Goal: Book appointment/travel/reservation: Book appointment/travel/reservation

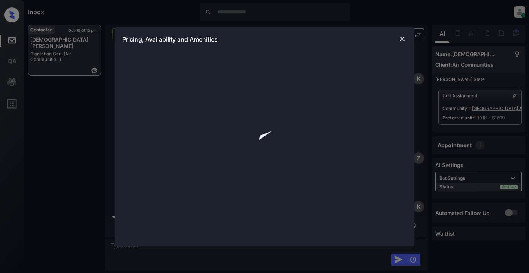
scroll to position [1954, 0]
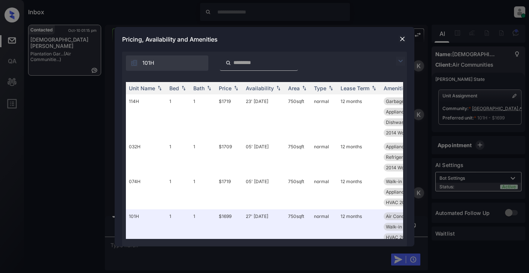
click at [403, 64] on img at bounding box center [400, 61] width 9 height 9
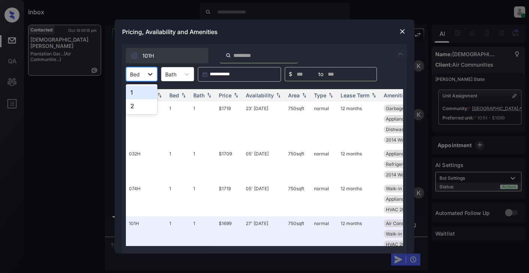
click at [149, 75] on icon at bounding box center [150, 74] width 4 height 3
click at [137, 105] on div "2" at bounding box center [141, 105] width 31 height 13
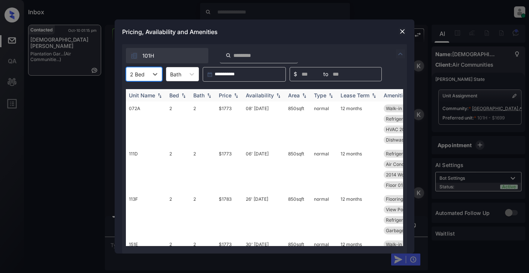
click at [225, 94] on div "Price" at bounding box center [225, 95] width 13 height 6
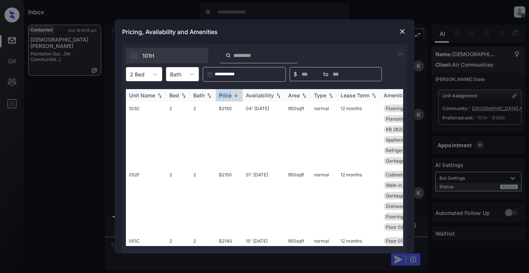
click at [225, 94] on div "Price" at bounding box center [225, 95] width 13 height 6
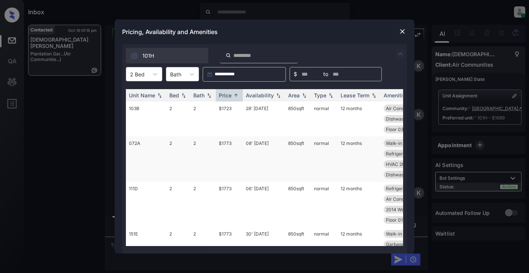
click at [224, 142] on td "$1773" at bounding box center [229, 158] width 27 height 45
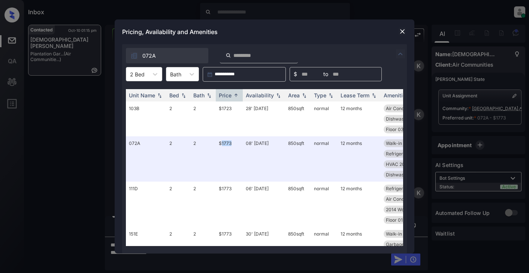
click at [401, 33] on img at bounding box center [402, 31] width 7 height 7
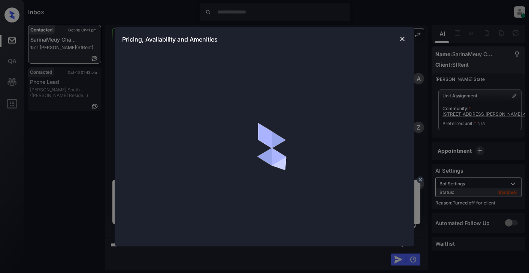
scroll to position [1139, 0]
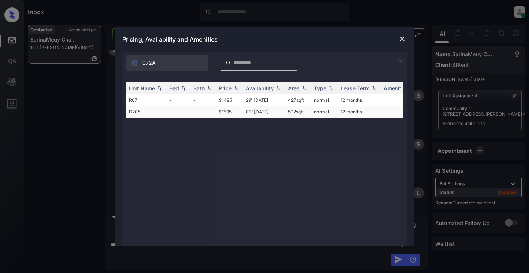
click at [228, 114] on td "$1895" at bounding box center [229, 112] width 27 height 12
click at [231, 112] on td "$1895" at bounding box center [229, 112] width 27 height 12
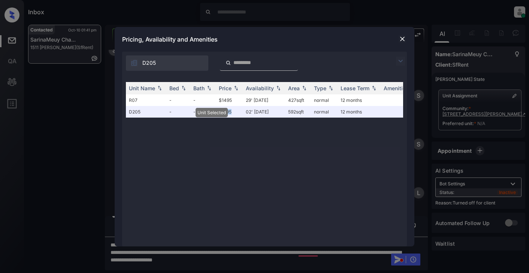
click at [403, 39] on img at bounding box center [402, 38] width 7 height 7
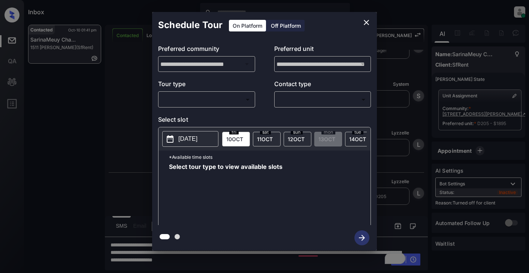
scroll to position [1187, 0]
click at [277, 28] on div "Off Platform" at bounding box center [285, 26] width 37 height 12
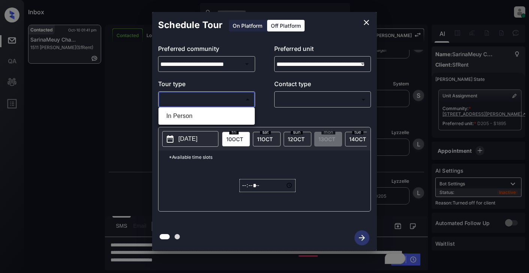
click at [209, 102] on body "Inbox Lyzzelle M. Ceralde Online Set yourself offline Set yourself on break Pro…" at bounding box center [264, 136] width 529 height 273
click at [191, 118] on li "In Person" at bounding box center [206, 115] width 93 height 13
type input "********"
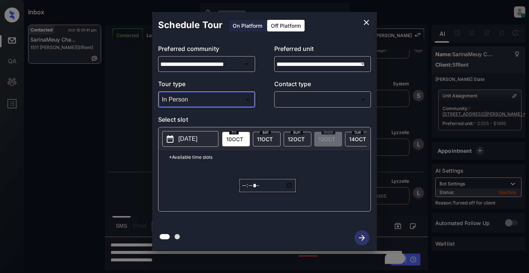
click at [290, 100] on body "Inbox Lyzzelle M. Ceralde Online Set yourself offline Set yourself on break Pro…" at bounding box center [264, 136] width 529 height 273
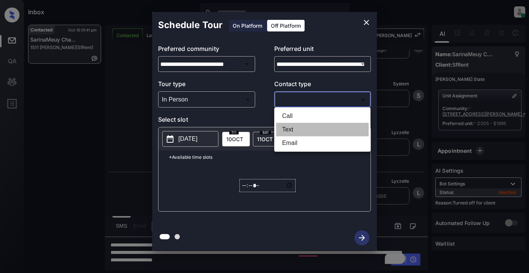
drag, startPoint x: 296, startPoint y: 129, endPoint x: 291, endPoint y: 125, distance: 6.1
click at [294, 128] on li "Text" at bounding box center [322, 129] width 93 height 13
type input "****"
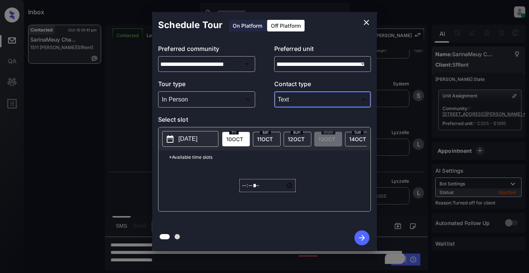
click at [201, 144] on button "2025-10-09" at bounding box center [190, 139] width 56 height 16
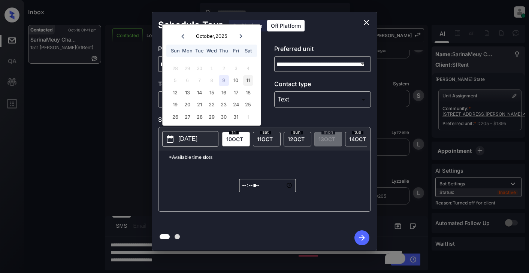
click at [249, 85] on div "11" at bounding box center [248, 80] width 10 height 10
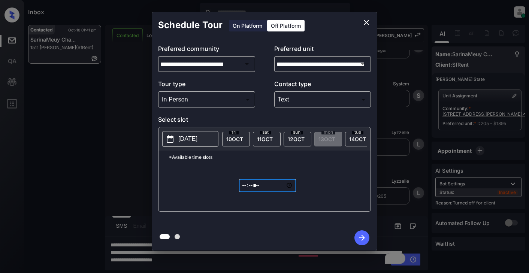
click at [245, 190] on input "*****" at bounding box center [268, 185] width 56 height 13
type input "*****"
click at [362, 238] on icon "button" at bounding box center [362, 238] width 6 height 6
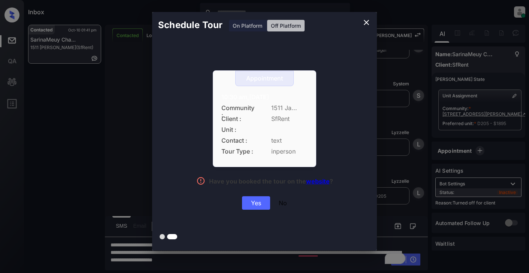
click at [254, 206] on div "Yes" at bounding box center [256, 202] width 28 height 13
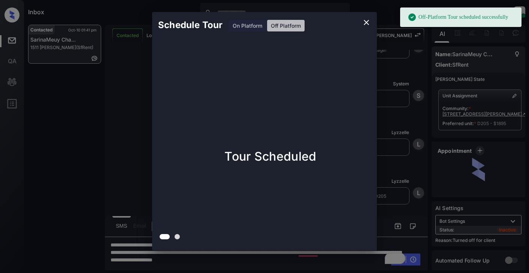
scroll to position [1235, 0]
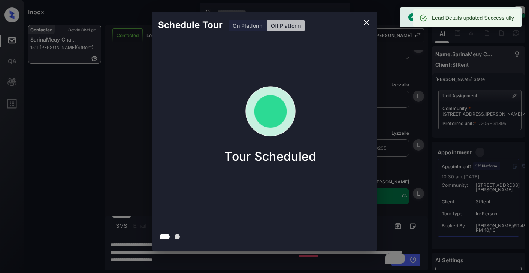
click at [366, 24] on icon "close" at bounding box center [366, 22] width 5 height 5
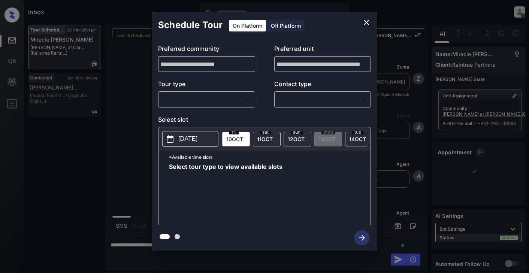
scroll to position [2067, 0]
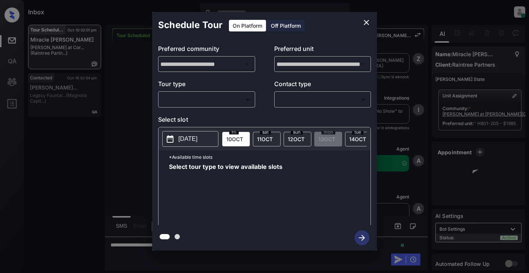
click at [223, 99] on body "Inbox Lyzzelle M. Ceralde Online Set yourself offline Set yourself on break Pro…" at bounding box center [264, 136] width 529 height 273
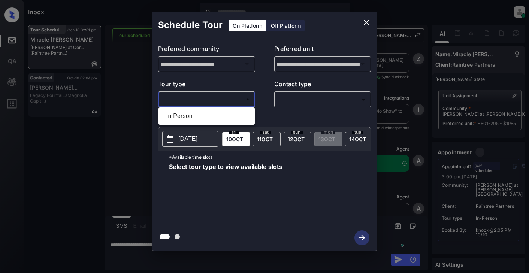
drag, startPoint x: 185, startPoint y: 115, endPoint x: 220, endPoint y: 110, distance: 35.9
click at [189, 114] on li "In Person" at bounding box center [206, 115] width 93 height 13
type input "********"
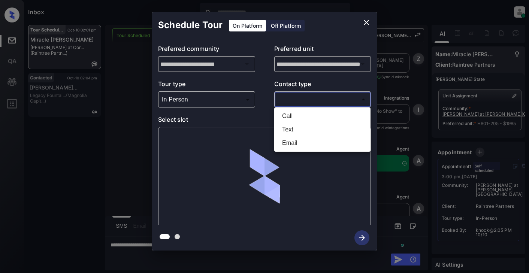
click at [295, 103] on body "Inbox Lyzzelle M. Ceralde Online Set yourself offline Set yourself on break Pro…" at bounding box center [264, 136] width 529 height 273
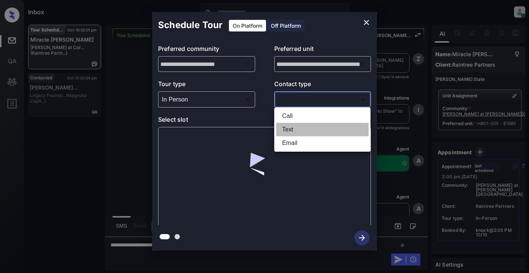
click at [295, 132] on li "Text" at bounding box center [322, 129] width 93 height 13
type input "****"
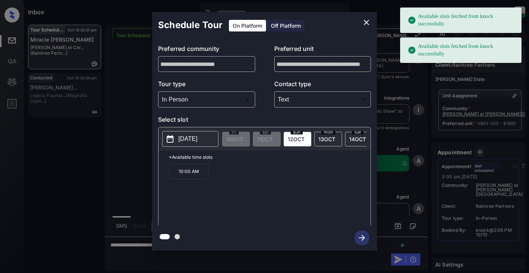
click at [193, 142] on p "2025-10-12" at bounding box center [187, 139] width 19 height 9
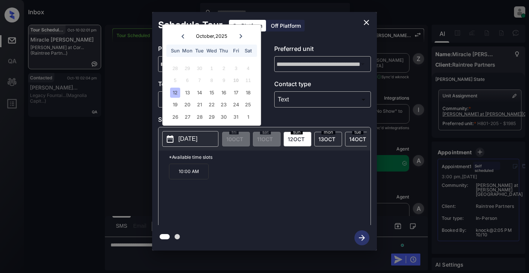
click at [367, 21] on icon "close" at bounding box center [366, 22] width 9 height 9
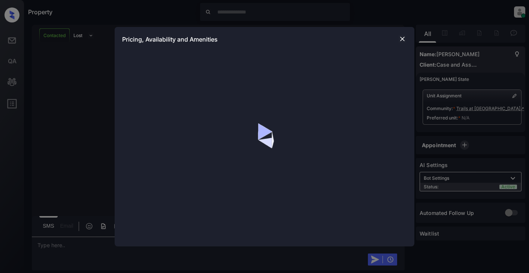
scroll to position [593, 0]
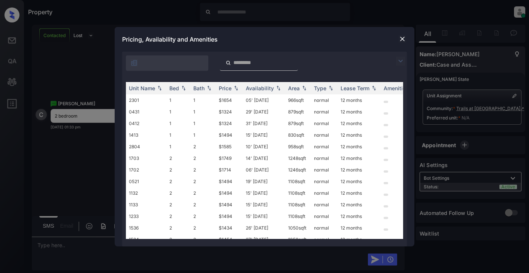
click at [400, 43] on div at bounding box center [402, 39] width 9 height 10
click at [401, 37] on img at bounding box center [402, 38] width 7 height 7
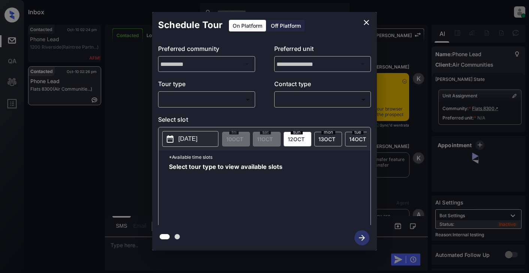
scroll to position [751, 0]
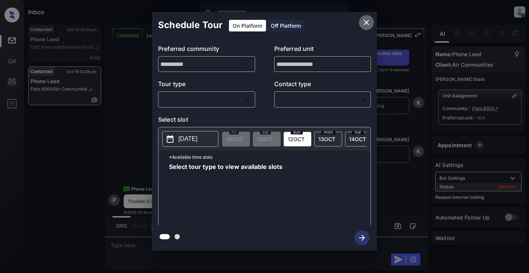
click at [365, 21] on icon "close" at bounding box center [366, 22] width 5 height 5
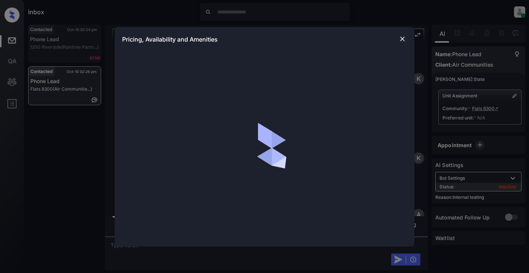
scroll to position [676, 0]
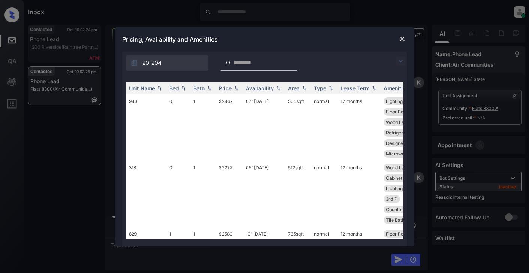
click at [399, 60] on img at bounding box center [400, 61] width 9 height 9
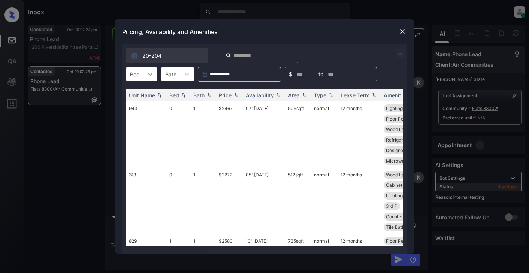
click at [151, 71] on icon at bounding box center [150, 73] width 7 height 7
click at [141, 107] on div "1" at bounding box center [141, 105] width 31 height 13
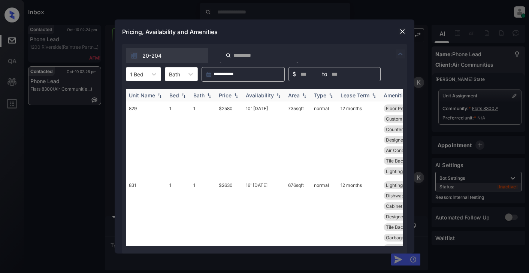
click at [225, 94] on div "Price" at bounding box center [225, 95] width 13 height 6
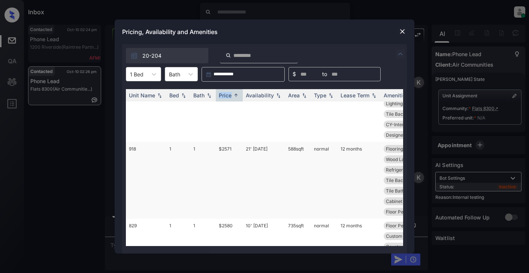
scroll to position [337, 0]
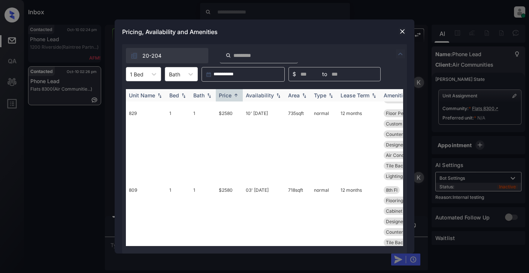
click at [257, 96] on div "Availability" at bounding box center [260, 95] width 28 height 6
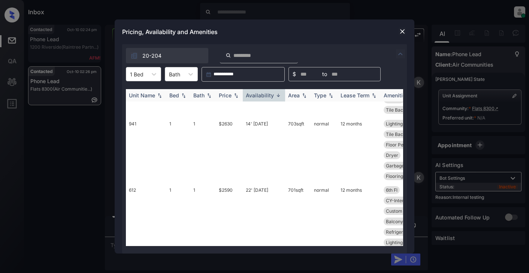
scroll to position [358, 0]
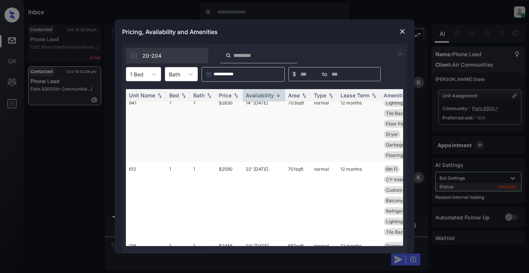
click at [224, 124] on td "$2630" at bounding box center [229, 129] width 27 height 66
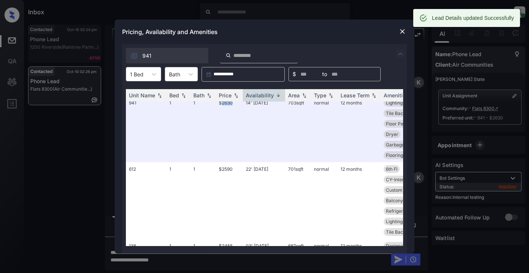
click at [401, 34] on img at bounding box center [402, 31] width 7 height 7
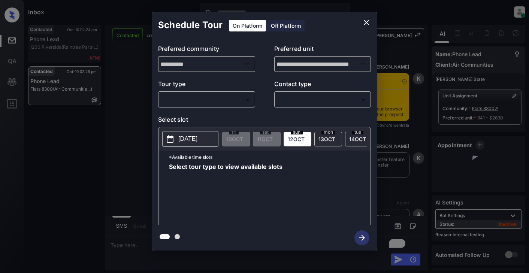
scroll to position [762, 0]
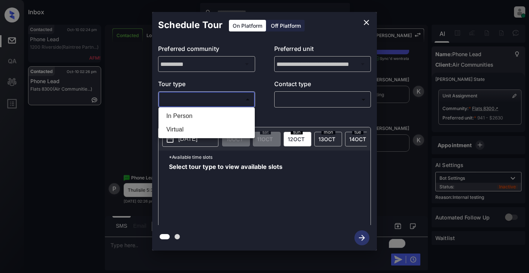
click at [199, 98] on body "Inbox Lyzzelle M. Ceralde Online Set yourself offline Set yourself on break Pro…" at bounding box center [264, 136] width 529 height 273
drag, startPoint x: 178, startPoint y: 119, endPoint x: 195, endPoint y: 117, distance: 16.7
click at [178, 119] on li "In Person" at bounding box center [206, 115] width 93 height 13
type input "********"
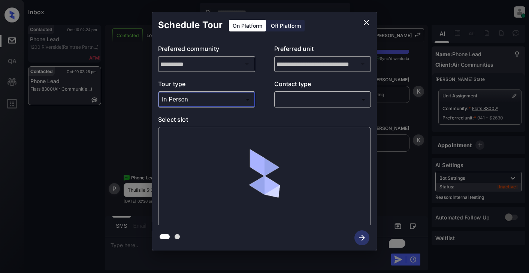
click at [285, 102] on body "Inbox Lyzzelle M. Ceralde Online Set yourself offline Set yourself on break Pro…" at bounding box center [264, 136] width 529 height 273
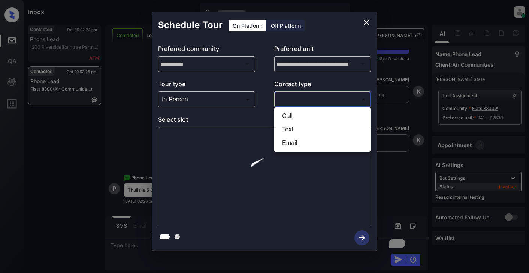
click at [292, 130] on li "Text" at bounding box center [322, 129] width 93 height 13
type input "****"
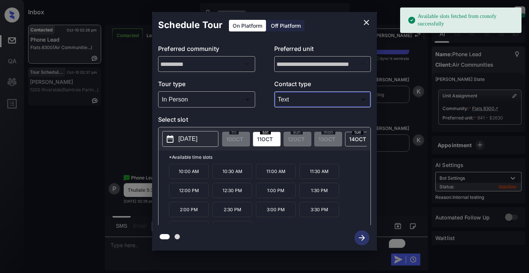
scroll to position [13, 0]
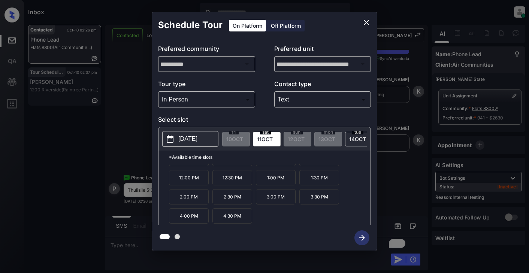
click at [186, 138] on p "2025-10-11" at bounding box center [187, 139] width 19 height 9
click at [362, 21] on icon "close" at bounding box center [366, 22] width 9 height 9
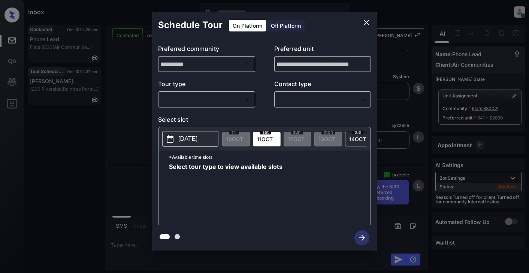
scroll to position [968, 0]
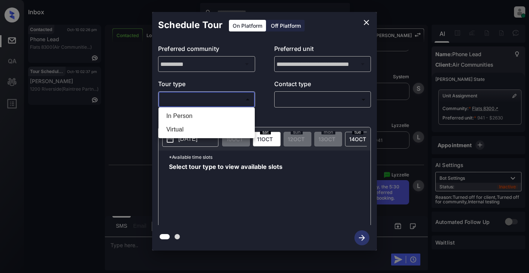
click at [220, 100] on body "Inbox Lyzzelle M. Ceralde Online Set yourself offline Set yourself on break Pro…" at bounding box center [264, 136] width 529 height 273
drag, startPoint x: 189, startPoint y: 118, endPoint x: 226, endPoint y: 107, distance: 38.6
click at [190, 118] on li "In Person" at bounding box center [206, 115] width 93 height 13
type input "********"
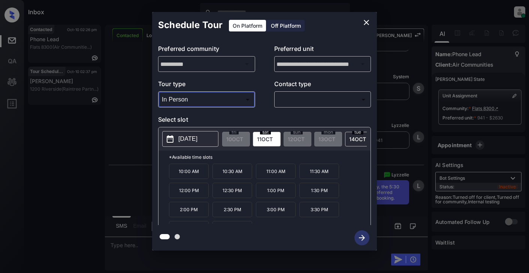
click at [296, 102] on body "Inbox Lyzzelle M. Ceralde Online Set yourself offline Set yourself on break Pro…" at bounding box center [264, 136] width 529 height 273
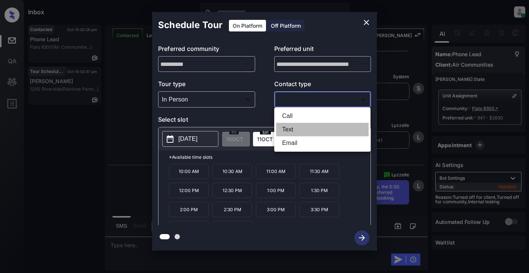
click at [292, 132] on li "Text" at bounding box center [322, 129] width 93 height 13
type input "****"
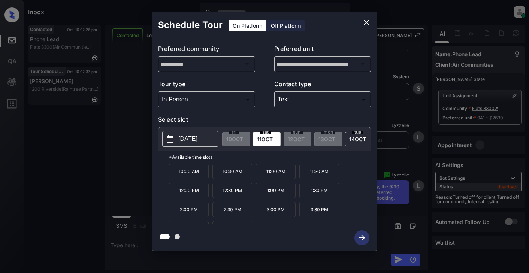
click at [174, 144] on button "2025-10-11" at bounding box center [190, 139] width 56 height 16
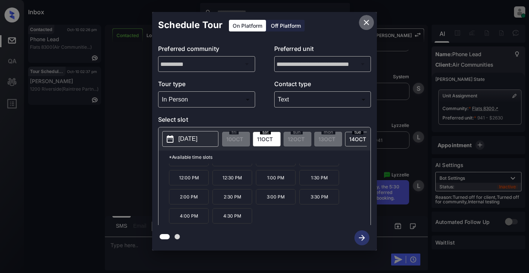
click at [364, 25] on icon "close" at bounding box center [366, 22] width 9 height 9
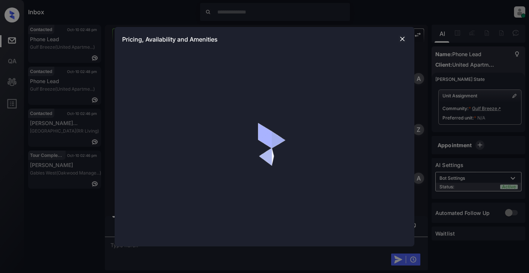
scroll to position [1610, 0]
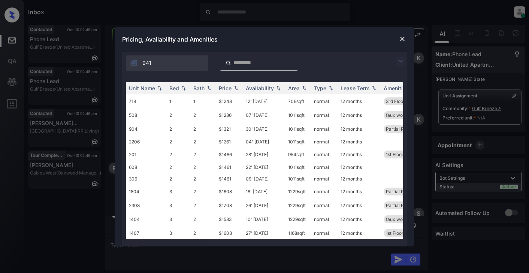
click at [401, 63] on img at bounding box center [400, 61] width 9 height 9
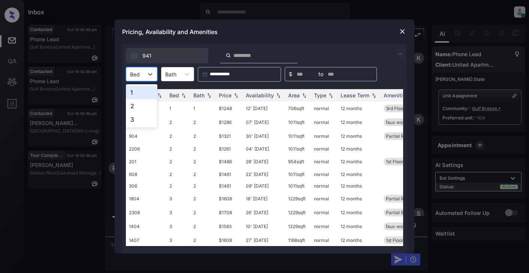
drag, startPoint x: 149, startPoint y: 72, endPoint x: 403, endPoint y: 14, distance: 260.3
click at [403, 14] on div "**********" at bounding box center [264, 136] width 529 height 273
click at [401, 33] on img at bounding box center [402, 31] width 7 height 7
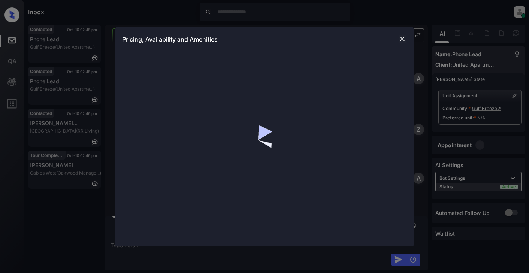
scroll to position [1460, 0]
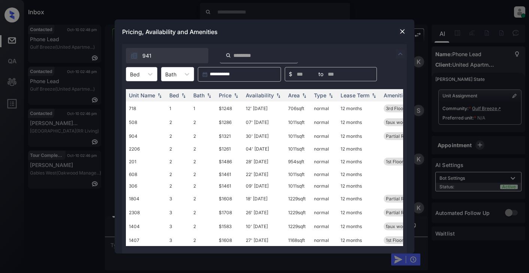
click at [403, 57] on img at bounding box center [400, 53] width 9 height 9
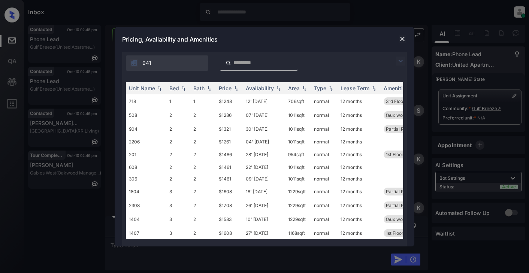
click at [400, 59] on img at bounding box center [400, 61] width 9 height 9
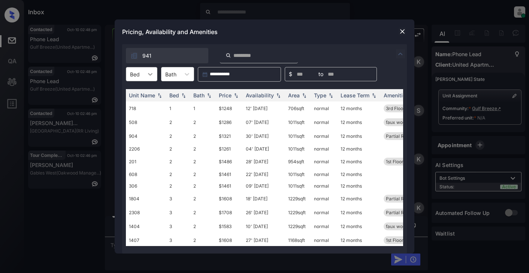
click at [147, 74] on icon at bounding box center [150, 73] width 7 height 7
click at [139, 106] on div "2" at bounding box center [141, 105] width 31 height 13
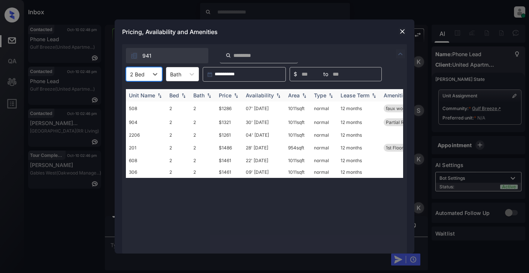
click at [209, 96] on img at bounding box center [208, 95] width 7 height 5
click at [209, 96] on img at bounding box center [208, 96] width 7 height 6
click at [233, 91] on th "Price" at bounding box center [229, 95] width 27 height 12
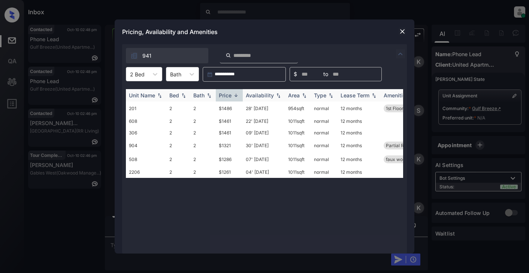
click at [231, 97] on div "Price" at bounding box center [225, 95] width 13 height 6
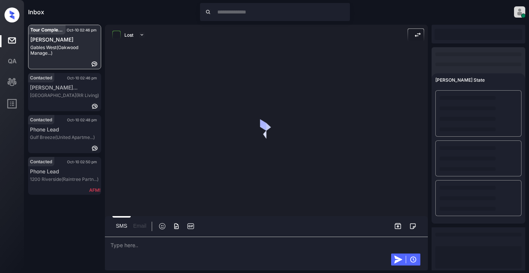
scroll to position [20, 0]
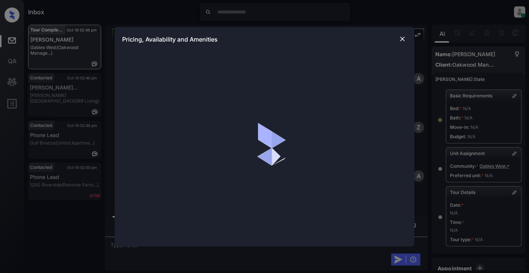
scroll to position [3551, 0]
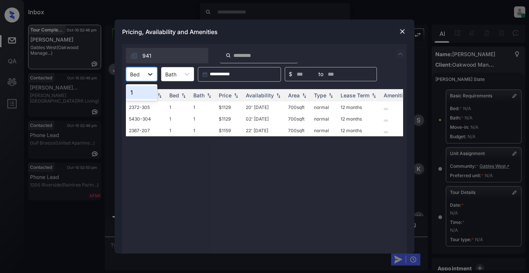
click at [151, 75] on icon at bounding box center [150, 73] width 7 height 7
click at [400, 32] on img at bounding box center [402, 31] width 7 height 7
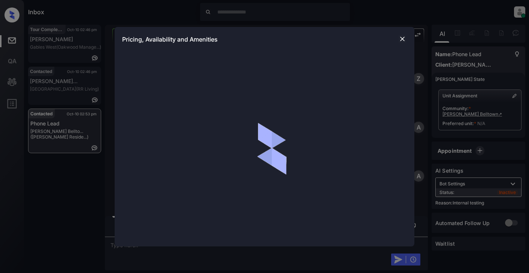
scroll to position [674, 0]
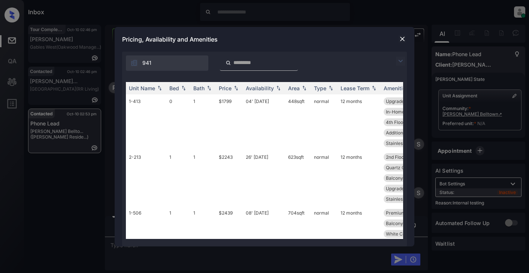
click at [401, 60] on img at bounding box center [400, 61] width 9 height 9
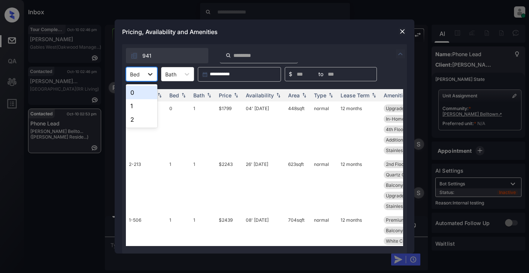
click at [151, 70] on div at bounding box center [150, 73] width 13 height 13
click at [137, 120] on div "2" at bounding box center [141, 119] width 31 height 13
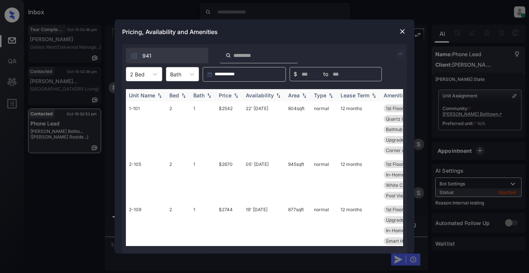
click at [231, 96] on div "Price" at bounding box center [225, 95] width 13 height 6
click at [226, 212] on td "$2744" at bounding box center [229, 231] width 27 height 56
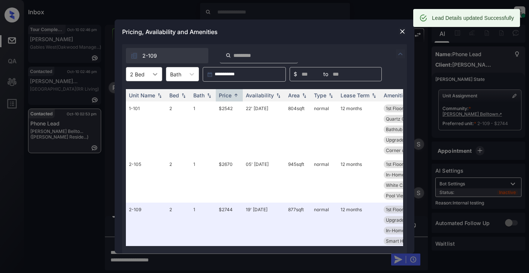
click at [153, 73] on icon at bounding box center [154, 73] width 7 height 7
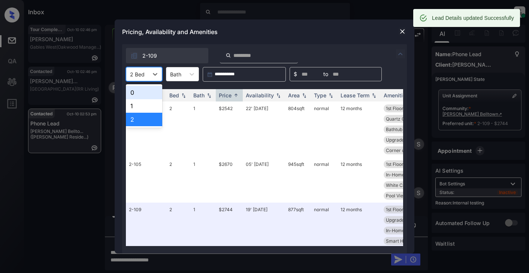
click at [136, 88] on div "0" at bounding box center [144, 92] width 36 height 13
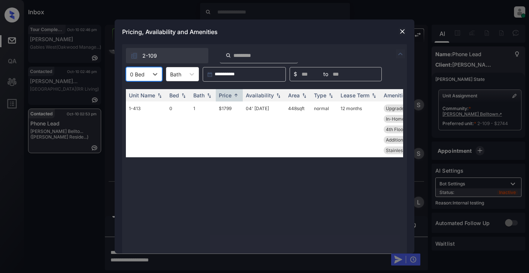
scroll to position [722, 0]
click at [156, 75] on icon at bounding box center [155, 74] width 4 height 3
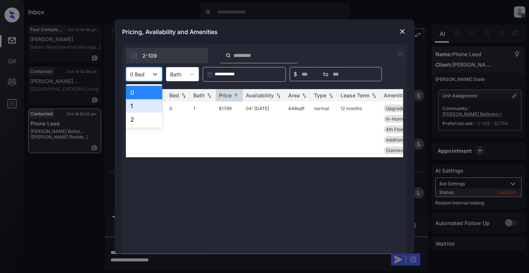
click at [134, 106] on div "1" at bounding box center [144, 105] width 36 height 13
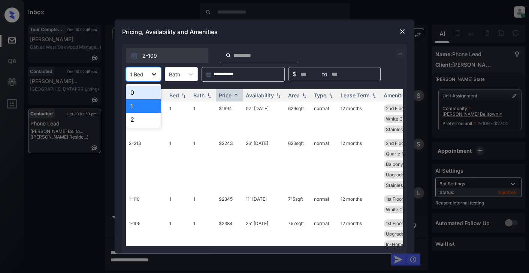
click at [156, 73] on icon at bounding box center [154, 74] width 4 height 3
click at [147, 99] on div "0" at bounding box center [143, 92] width 35 height 13
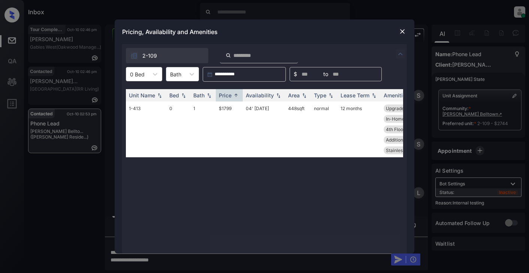
click at [400, 33] on img at bounding box center [402, 31] width 7 height 7
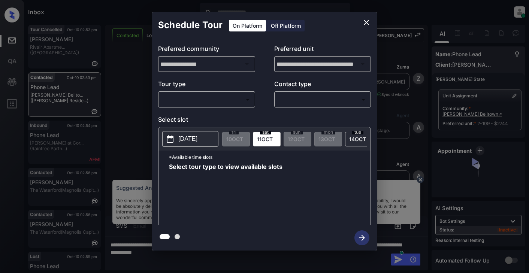
scroll to position [647, 0]
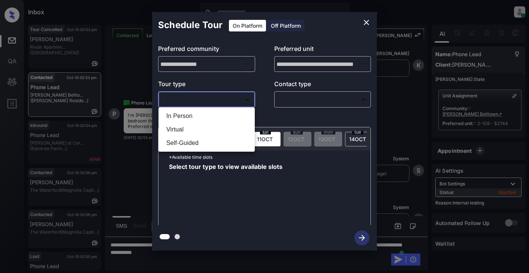
drag, startPoint x: 183, startPoint y: 94, endPoint x: 186, endPoint y: 103, distance: 10.0
click at [183, 94] on body "Inbox Lyzzelle [PERSON_NAME] Online Set yourself offline Set yourself on break …" at bounding box center [264, 136] width 529 height 273
click at [181, 115] on li "In Person" at bounding box center [206, 115] width 93 height 13
type input "********"
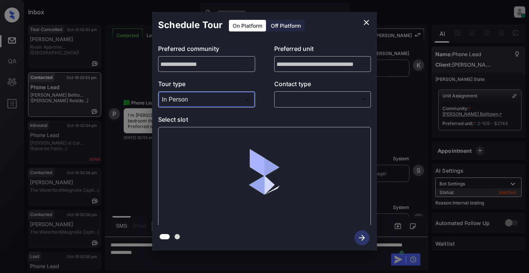
click at [288, 101] on body "Inbox Lyzzelle [PERSON_NAME] Online Set yourself offline Set yourself on break …" at bounding box center [264, 136] width 529 height 273
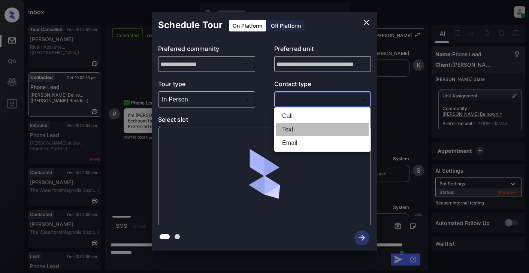
click at [301, 131] on li "Text" at bounding box center [322, 129] width 93 height 13
type input "****"
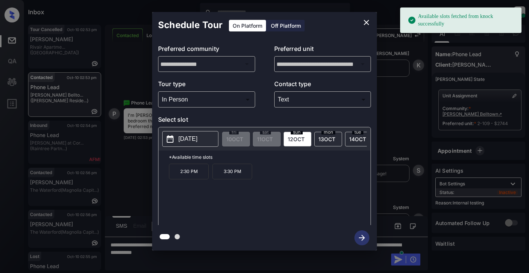
click at [179, 141] on p "[DATE]" at bounding box center [187, 139] width 19 height 9
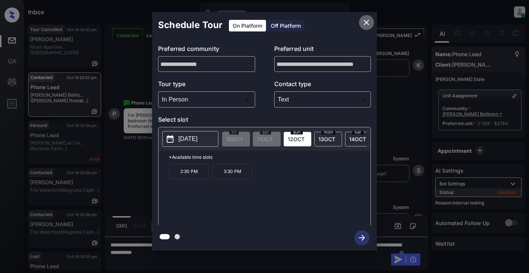
click at [365, 23] on icon "close" at bounding box center [366, 22] width 9 height 9
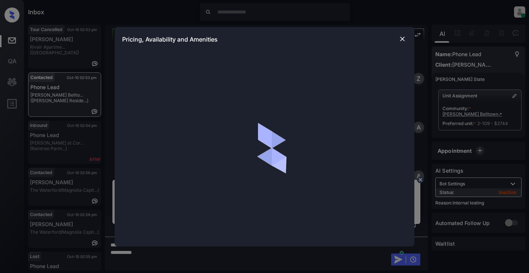
scroll to position [647, 0]
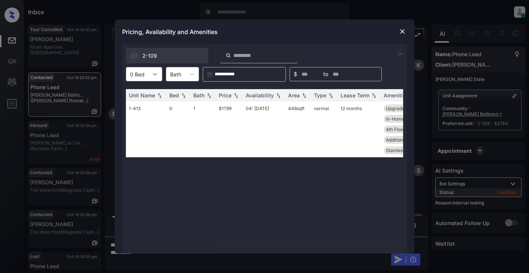
click at [155, 77] on icon at bounding box center [154, 73] width 7 height 7
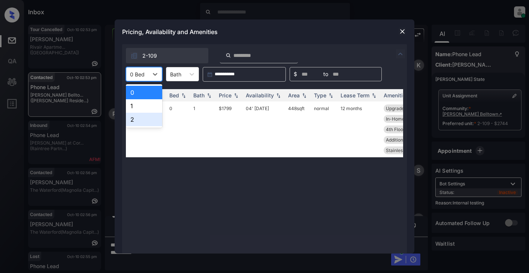
click at [136, 118] on div "2" at bounding box center [144, 119] width 36 height 13
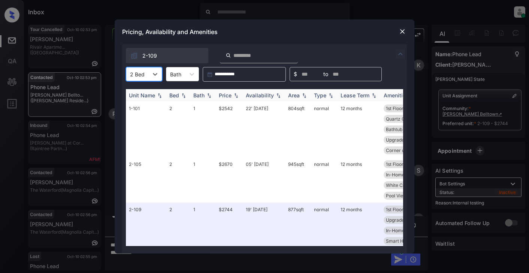
click at [224, 97] on div "Price" at bounding box center [225, 95] width 13 height 6
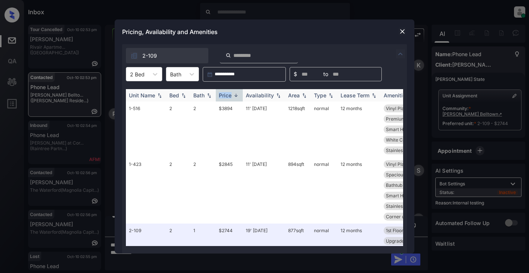
click at [224, 97] on div "Price" at bounding box center [225, 95] width 13 height 6
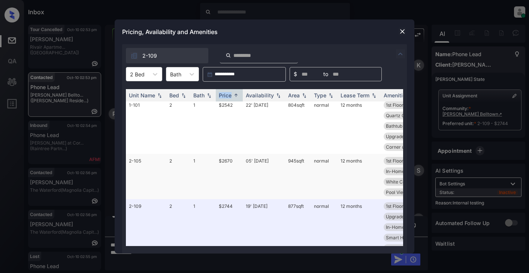
scroll to position [0, 0]
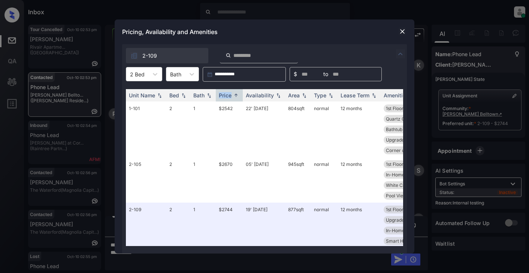
click at [401, 31] on img at bounding box center [402, 31] width 7 height 7
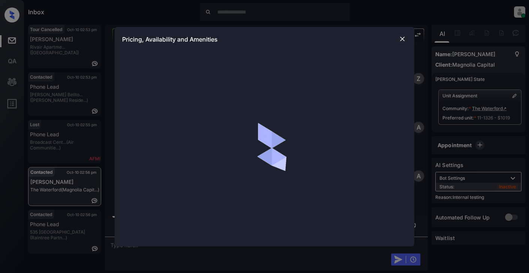
scroll to position [2956, 0]
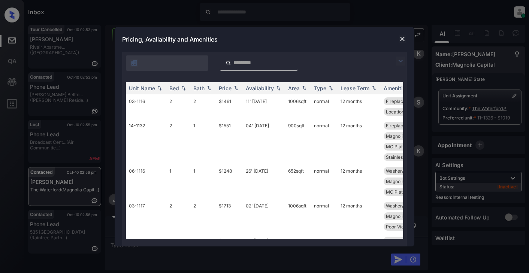
click at [400, 62] on img at bounding box center [400, 61] width 9 height 9
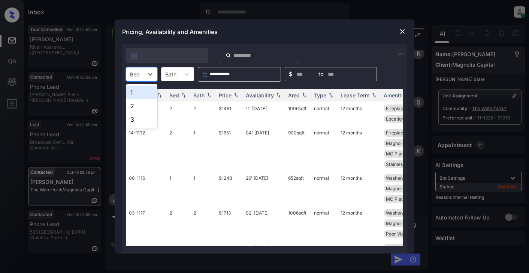
drag, startPoint x: 154, startPoint y: 76, endPoint x: 158, endPoint y: 76, distance: 4.2
click at [155, 75] on div at bounding box center [150, 73] width 13 height 13
click at [142, 93] on div "1" at bounding box center [141, 92] width 31 height 13
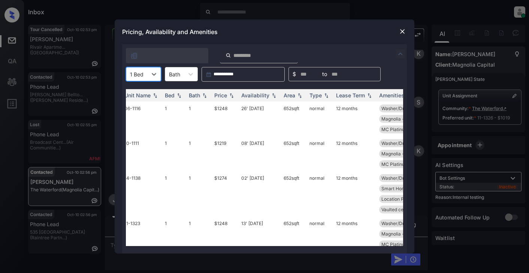
scroll to position [0, 0]
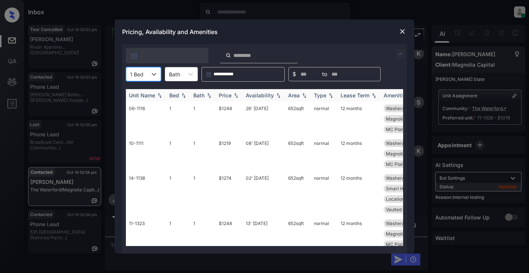
click at [222, 93] on div "Price" at bounding box center [225, 95] width 13 height 6
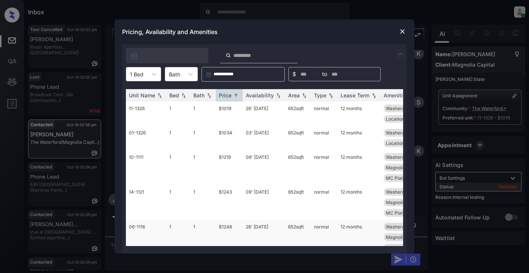
click at [222, 227] on td "$1248" at bounding box center [229, 237] width 27 height 35
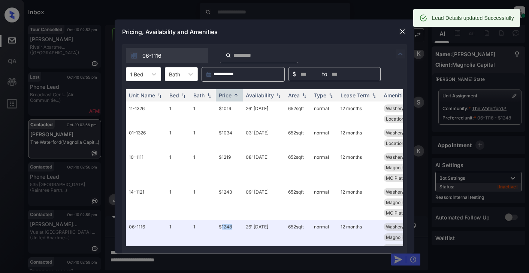
click at [400, 32] on img at bounding box center [402, 31] width 7 height 7
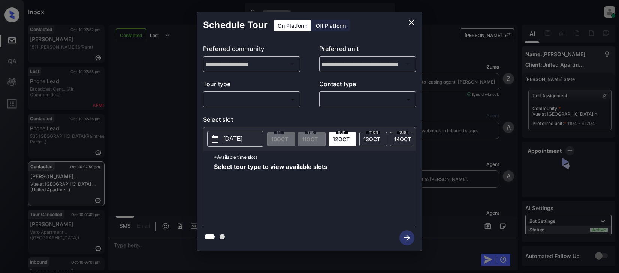
scroll to position [1717, 0]
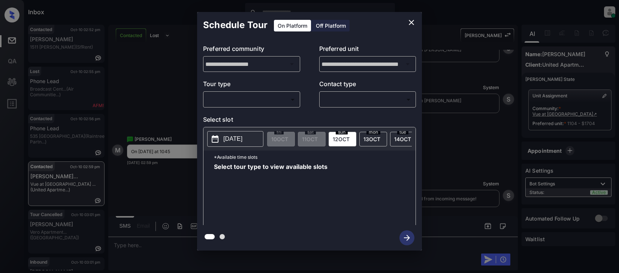
click at [238, 100] on body "Inbox Lyzzelle [PERSON_NAME] Online Set yourself offline Set yourself on break …" at bounding box center [309, 136] width 619 height 273
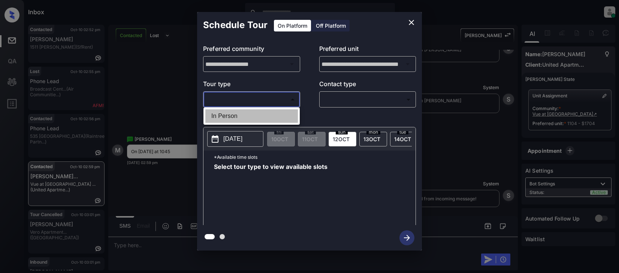
drag, startPoint x: 231, startPoint y: 117, endPoint x: 307, endPoint y: 106, distance: 76.0
click at [233, 117] on li "In Person" at bounding box center [251, 115] width 93 height 13
type input "********"
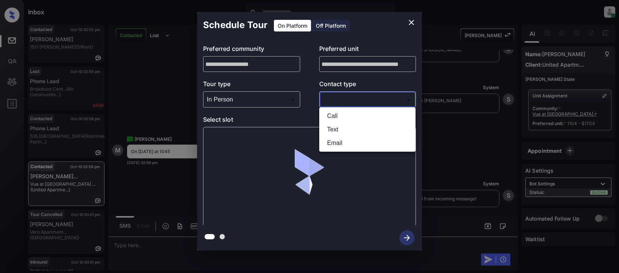
click at [355, 100] on body "Inbox Lyzzelle [PERSON_NAME] Online Set yourself offline Set yourself on break …" at bounding box center [309, 136] width 619 height 273
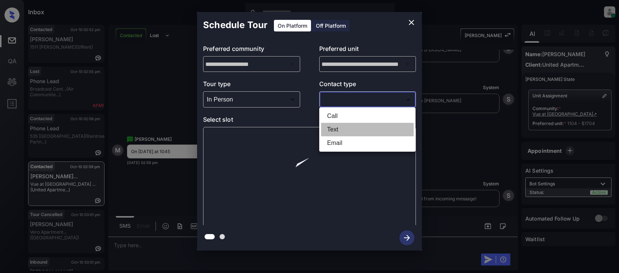
click at [334, 132] on li "Text" at bounding box center [367, 129] width 93 height 13
type input "****"
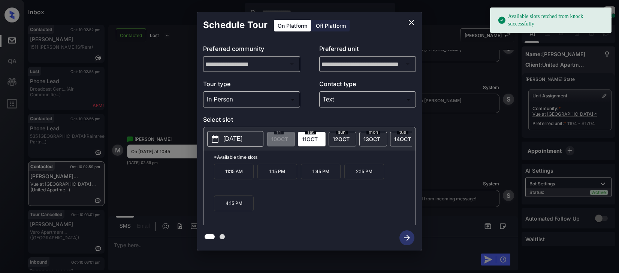
click at [239, 144] on button "[DATE]" at bounding box center [235, 139] width 56 height 16
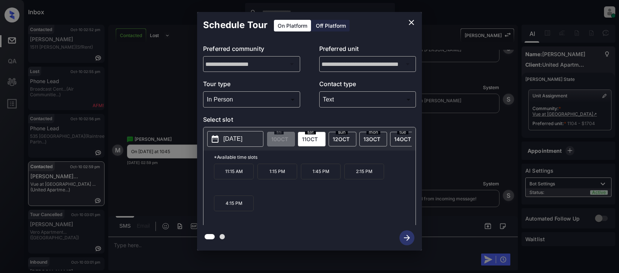
click at [154, 181] on div "**********" at bounding box center [309, 131] width 619 height 263
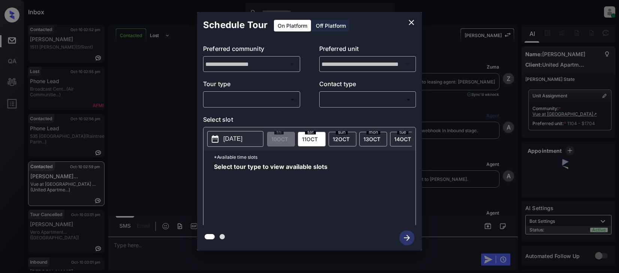
scroll to position [1717, 0]
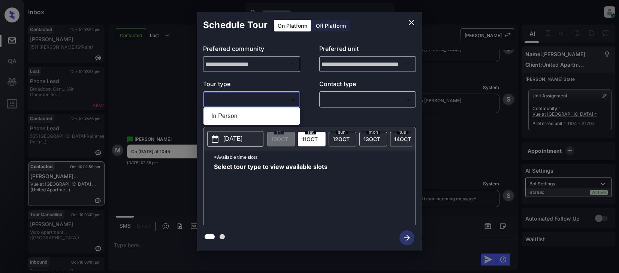
click at [244, 103] on body "Inbox Lyzzelle [PERSON_NAME] Online Set yourself offline Set yourself on break …" at bounding box center [309, 136] width 619 height 273
drag, startPoint x: 226, startPoint y: 116, endPoint x: 319, endPoint y: 102, distance: 94.1
click at [228, 116] on li "In Person" at bounding box center [251, 115] width 93 height 13
type input "********"
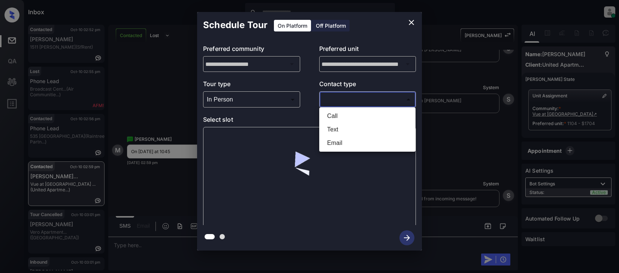
drag, startPoint x: 339, startPoint y: 98, endPoint x: 364, endPoint y: 94, distance: 25.8
click at [340, 97] on body "Inbox Lyzzelle [PERSON_NAME] Online Set yourself offline Set yourself on break …" at bounding box center [309, 136] width 619 height 273
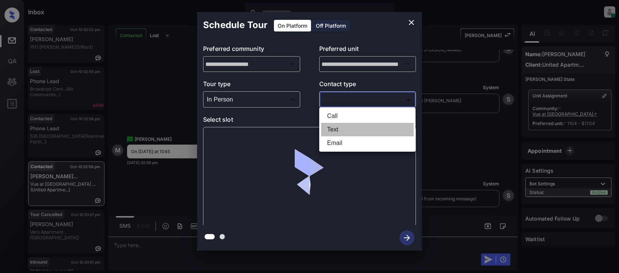
click at [332, 129] on li "Text" at bounding box center [367, 129] width 93 height 13
type input "****"
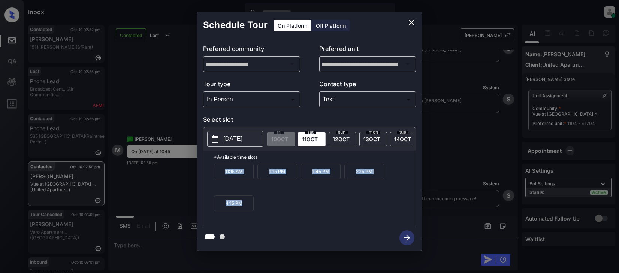
drag, startPoint x: 216, startPoint y: 174, endPoint x: 229, endPoint y: 209, distance: 37.2
click at [266, 213] on div "11:15 AM 1:15 PM 1:45 PM 2:15 PM 4:15 PM" at bounding box center [315, 194] width 202 height 60
copy div "11:15 AM 1:15 PM 1:45 PM 2:15 PM 4:15 PM"
click at [412, 24] on icon "close" at bounding box center [411, 22] width 9 height 9
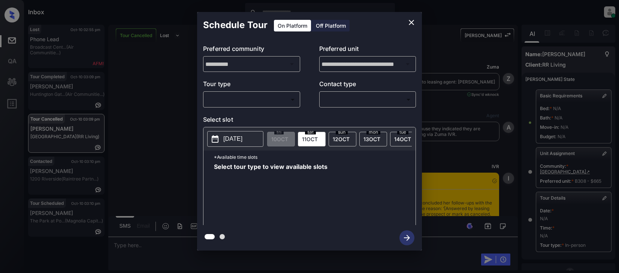
scroll to position [91, 0]
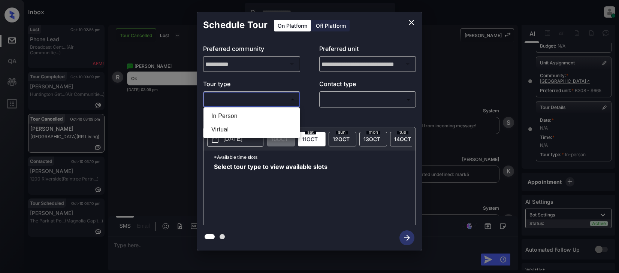
click at [274, 98] on body "Inbox Lyzzelle M. Ceralde Online Set yourself offline Set yourself on break Pro…" at bounding box center [309, 136] width 619 height 273
drag, startPoint x: 245, startPoint y: 115, endPoint x: 281, endPoint y: 111, distance: 36.3
click at [246, 115] on li "In Person" at bounding box center [251, 115] width 93 height 13
type input "********"
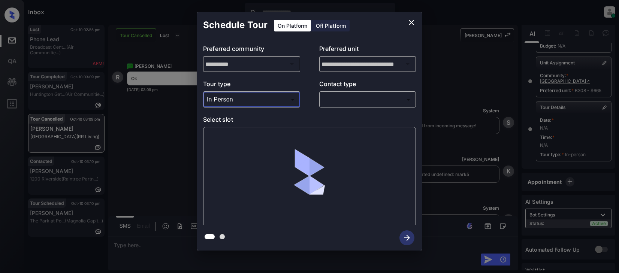
click at [335, 100] on body "Inbox Lyzzelle M. Ceralde Online Set yourself offline Set yourself on break Pro…" at bounding box center [309, 136] width 619 height 273
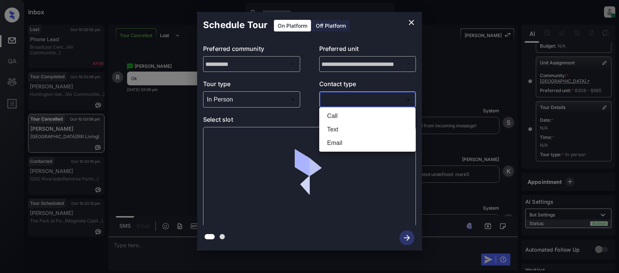
click at [338, 130] on li "Text" at bounding box center [367, 129] width 93 height 13
type input "****"
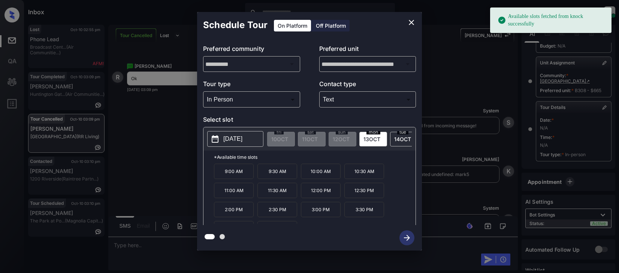
click at [240, 143] on p "2025-10-13" at bounding box center [232, 139] width 19 height 9
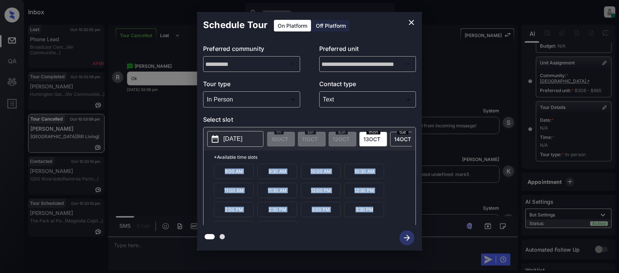
scroll to position [13, 0]
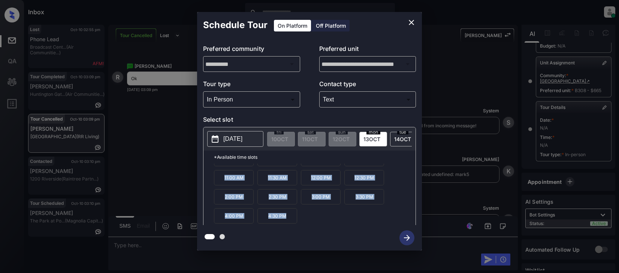
drag, startPoint x: 225, startPoint y: 176, endPoint x: 356, endPoint y: 222, distance: 139.3
click at [369, 233] on div "**********" at bounding box center [309, 131] width 225 height 239
copy div "9:00 AM 9:30 AM 10:00 AM 10:30 AM 11:00 AM 11:30 AM 12:00 PM 12:30 PM 2:00 PM 2…"
click at [414, 23] on icon "close" at bounding box center [411, 22] width 9 height 9
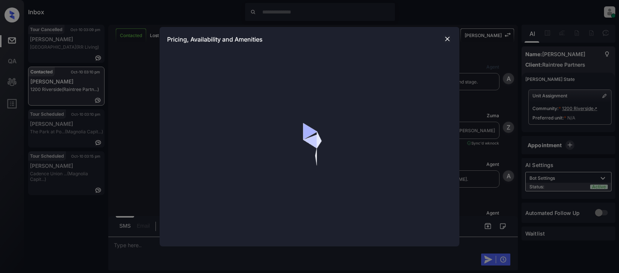
scroll to position [392, 0]
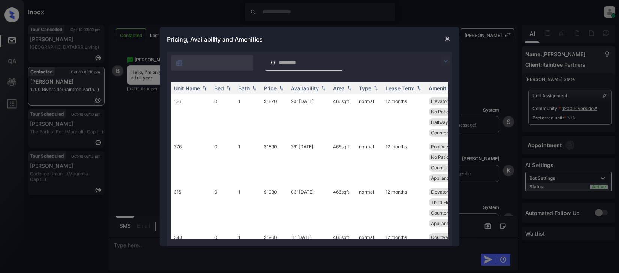
click at [447, 40] on img at bounding box center [447, 38] width 7 height 7
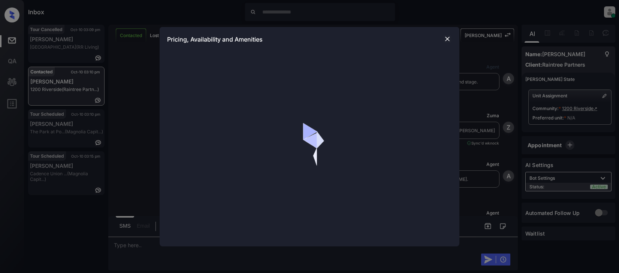
scroll to position [243, 0]
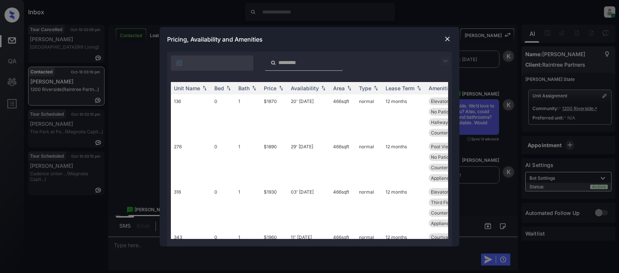
click at [445, 62] on img at bounding box center [445, 61] width 9 height 9
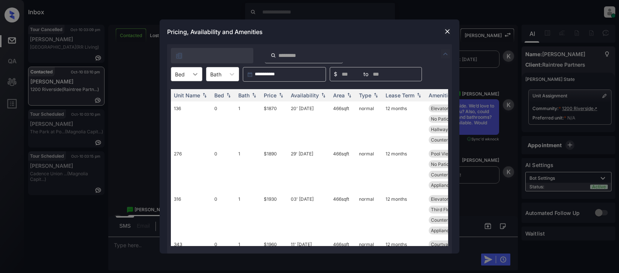
click at [195, 74] on icon at bounding box center [195, 73] width 7 height 7
click at [179, 107] on div "1" at bounding box center [186, 105] width 31 height 13
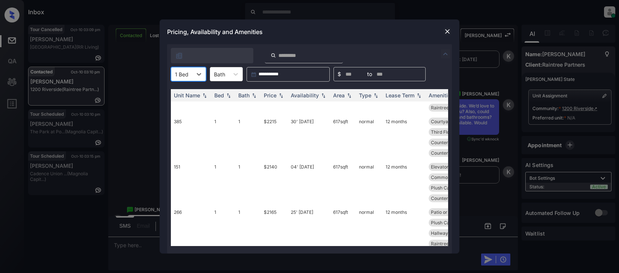
scroll to position [130, 0]
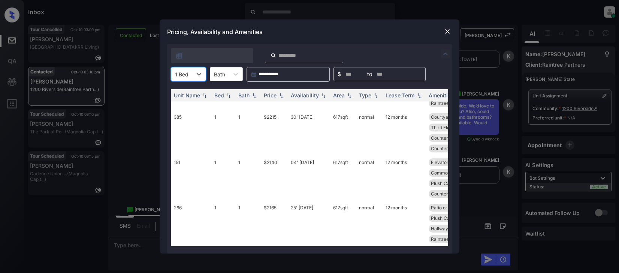
click at [445, 33] on img at bounding box center [447, 31] width 7 height 7
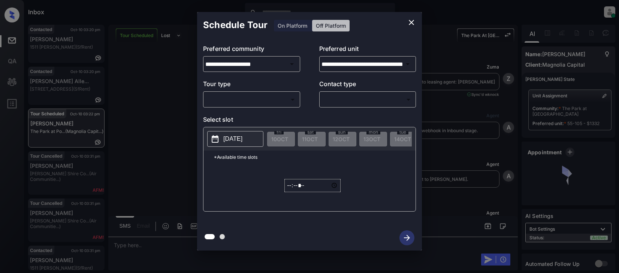
scroll to position [5873, 0]
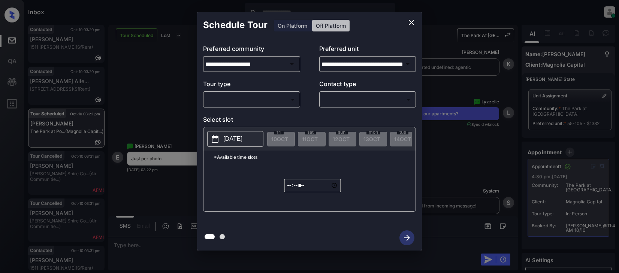
click at [410, 27] on button "close" at bounding box center [411, 22] width 15 height 15
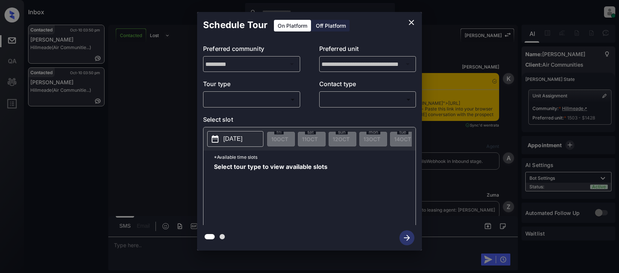
scroll to position [1282, 0]
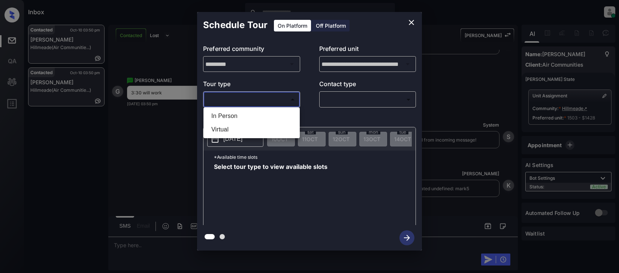
drag, startPoint x: 223, startPoint y: 102, endPoint x: 227, endPoint y: 102, distance: 4.1
click at [224, 102] on body "Inbox Lyzzelle [PERSON_NAME] Online Set yourself offline Set yourself on break …" at bounding box center [309, 136] width 619 height 273
drag, startPoint x: 231, startPoint y: 118, endPoint x: 269, endPoint y: 111, distance: 39.0
click at [232, 118] on li "In Person" at bounding box center [251, 115] width 93 height 13
type input "********"
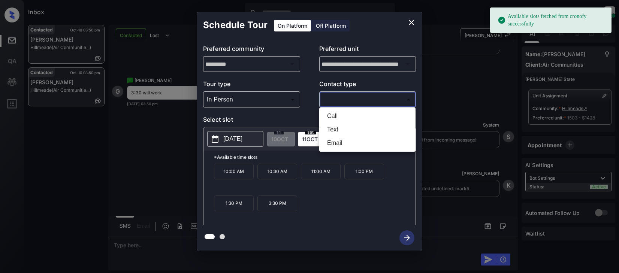
click at [340, 102] on body "Available slots fetched from cronofy successfully Inbox Lyzzelle [PERSON_NAME] …" at bounding box center [309, 136] width 619 height 273
click at [337, 133] on li "Text" at bounding box center [367, 129] width 93 height 13
type input "****"
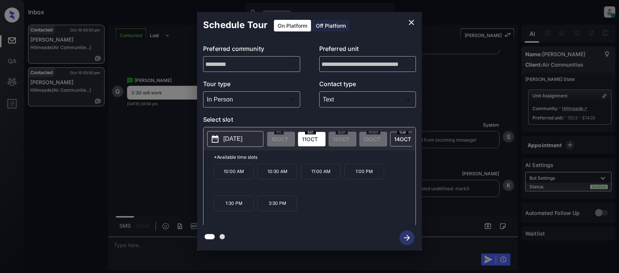
click at [227, 143] on p "[DATE]" at bounding box center [232, 139] width 19 height 9
click at [410, 22] on icon "close" at bounding box center [411, 22] width 9 height 9
